Goal: Navigation & Orientation: Find specific page/section

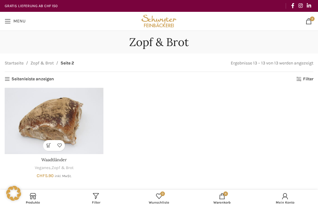
click at [13, 21] on span "Menu" at bounding box center [19, 21] width 12 height 4
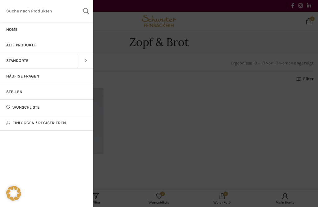
click at [74, 60] on link "Standorte" at bounding box center [39, 61] width 78 height 16
click at [89, 59] on span at bounding box center [86, 61] width 16 height 16
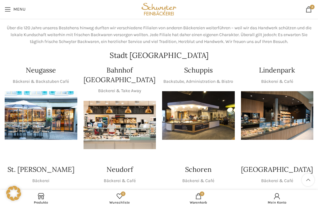
scroll to position [54, 0]
click at [39, 106] on img "1 / 1" at bounding box center [41, 115] width 73 height 48
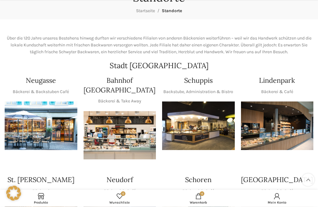
scroll to position [44, 0]
click at [207, 116] on img "1 / 1" at bounding box center [198, 125] width 73 height 48
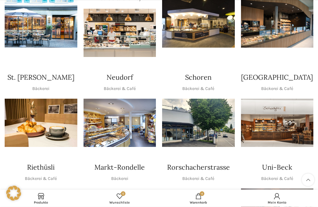
scroll to position [147, 0]
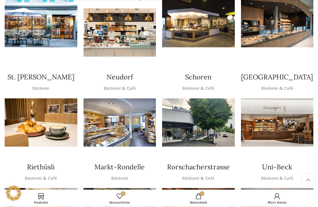
click at [43, 120] on img "1 / 1" at bounding box center [41, 123] width 73 height 48
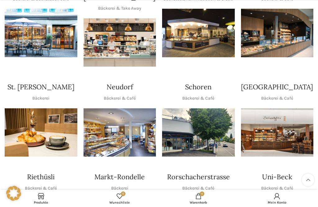
scroll to position [150, 0]
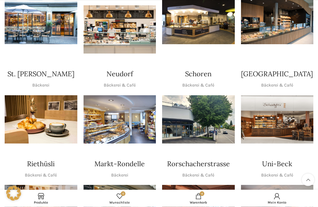
click at [201, 117] on img "1 / 1" at bounding box center [198, 119] width 73 height 48
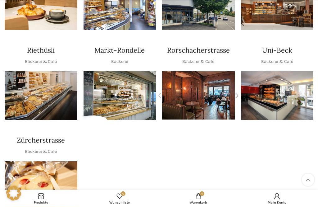
scroll to position [262, 0]
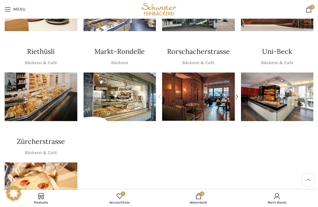
click at [206, 90] on img "1 / 2" at bounding box center [198, 96] width 73 height 48
